Goal: Task Accomplishment & Management: Manage account settings

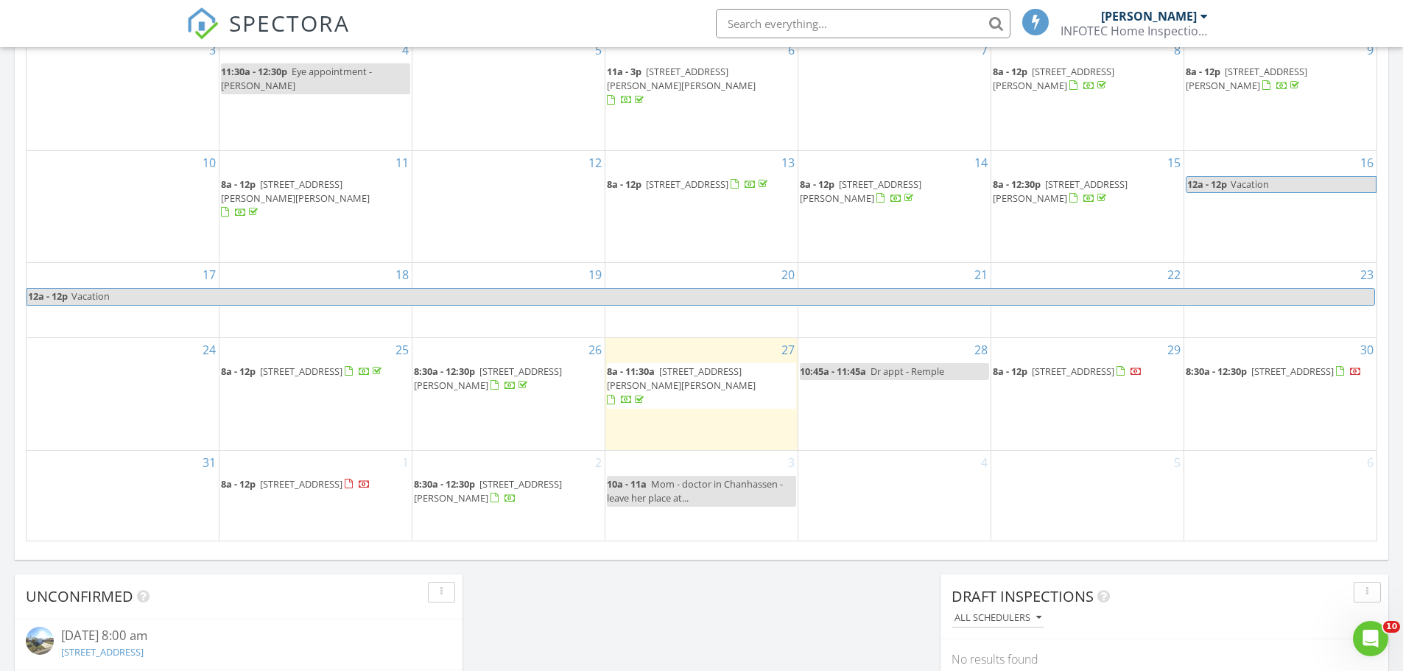
scroll to position [1363, 1425]
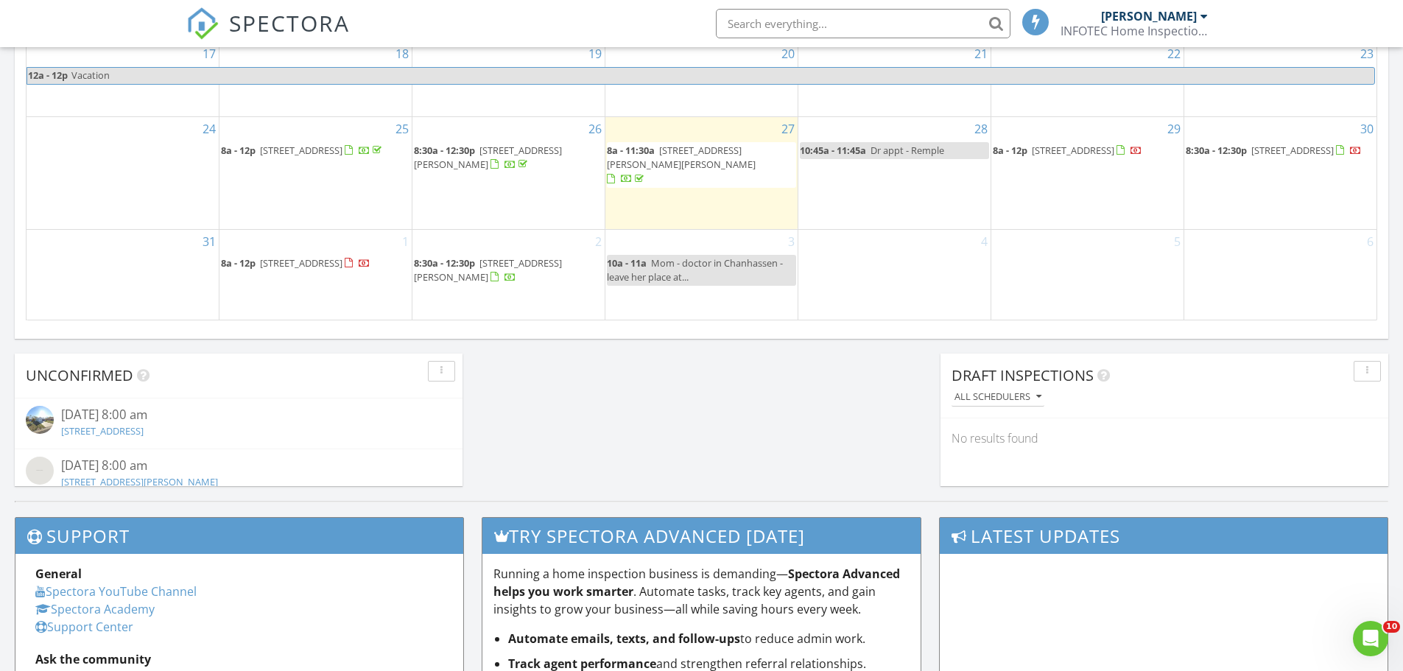
click at [322, 258] on span "[STREET_ADDRESS]" at bounding box center [301, 262] width 82 height 13
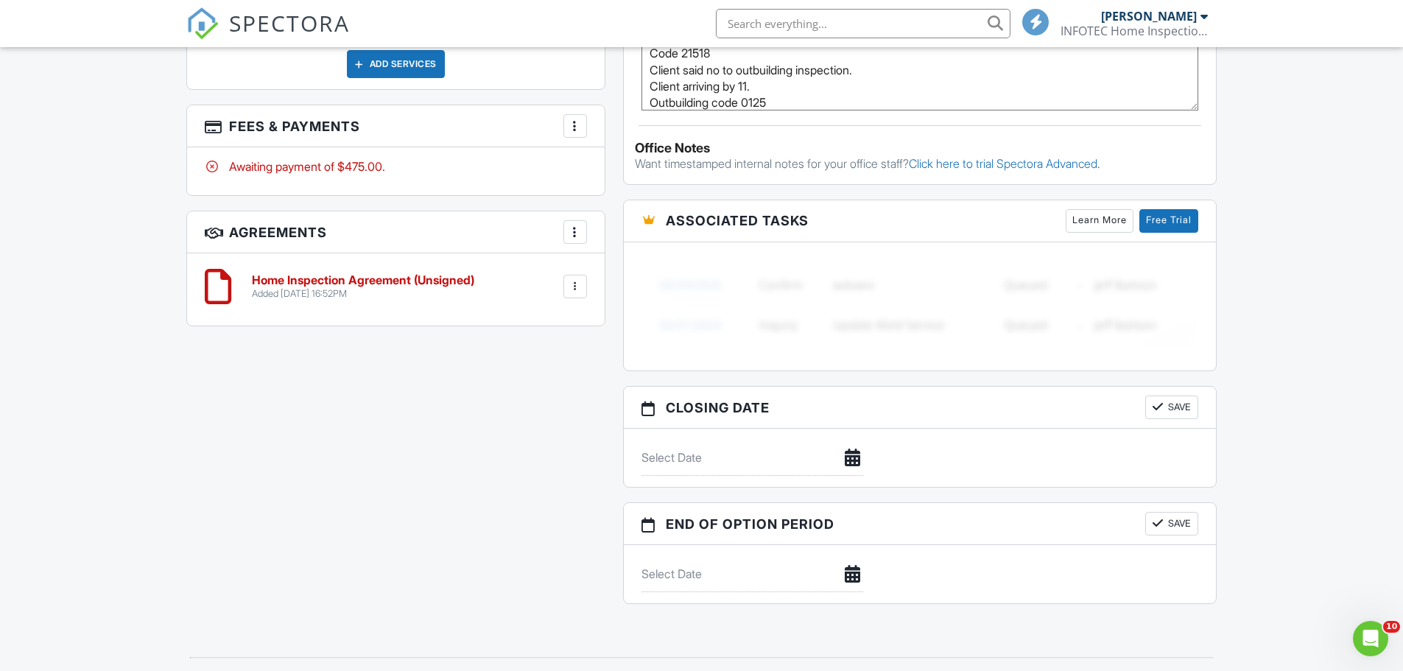
scroll to position [1018, 0]
